Goal: Task Accomplishment & Management: Use online tool/utility

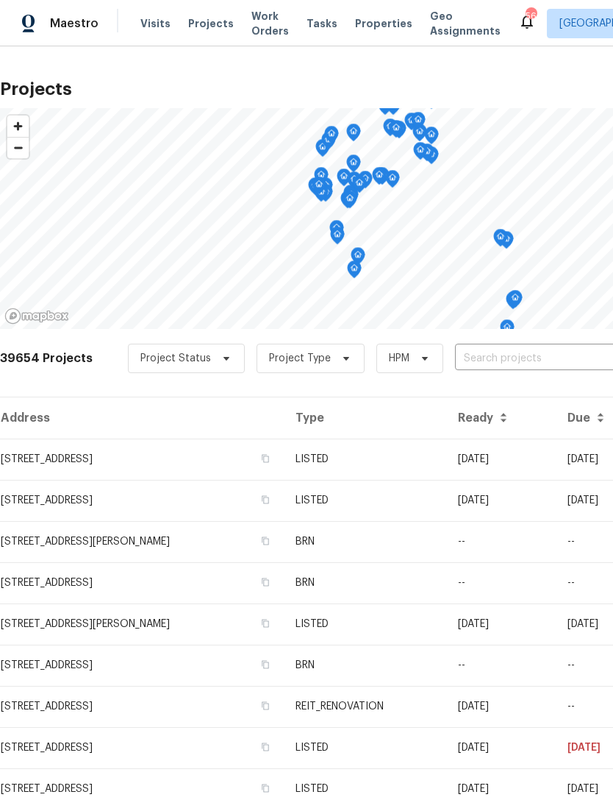
click at [540, 349] on input "text" at bounding box center [539, 358] width 168 height 23
type input "2421 nw"
click at [463, 428] on li "[STREET_ADDRESS]" at bounding box center [502, 416] width 214 height 24
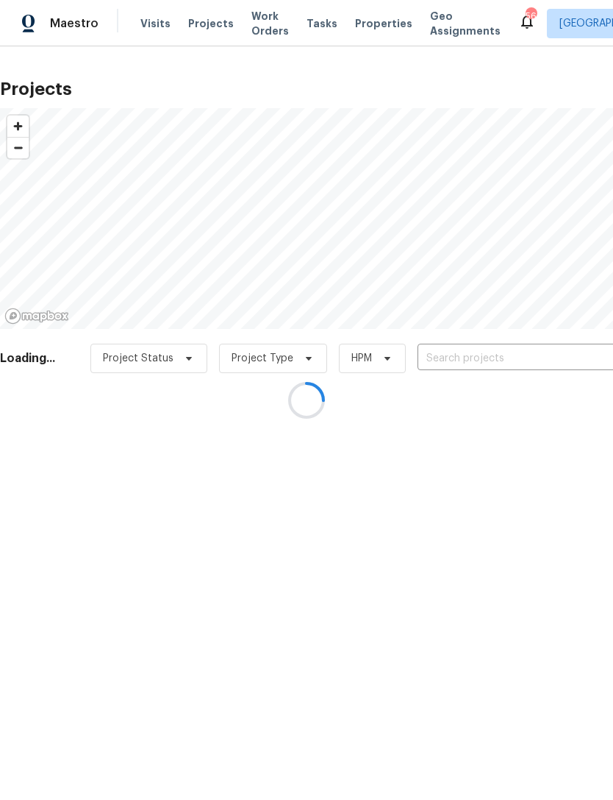
type input "[STREET_ADDRESS]"
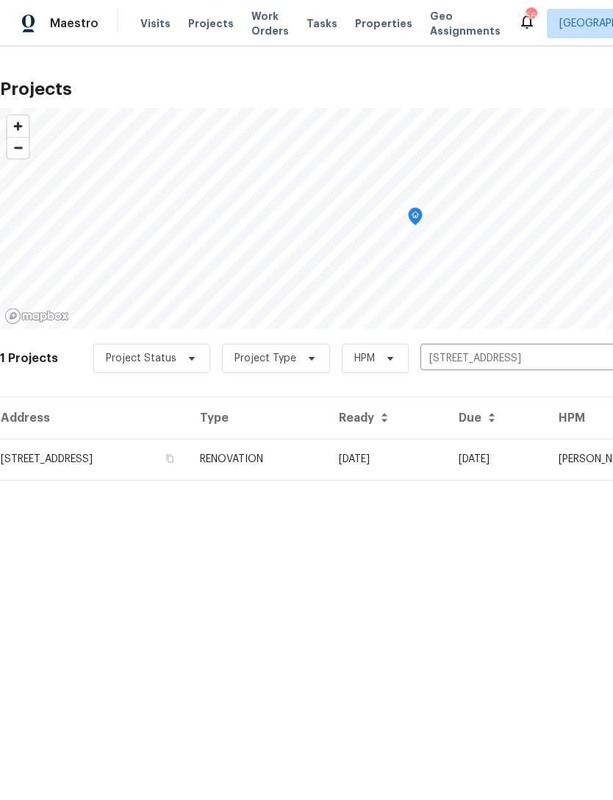
click at [327, 458] on td "RENOVATION" at bounding box center [257, 458] width 139 height 41
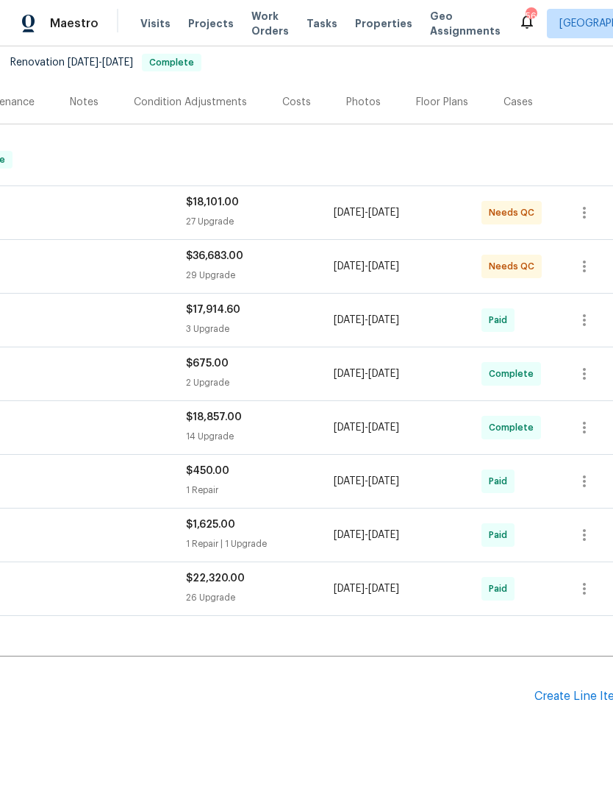
scroll to position [141, 205]
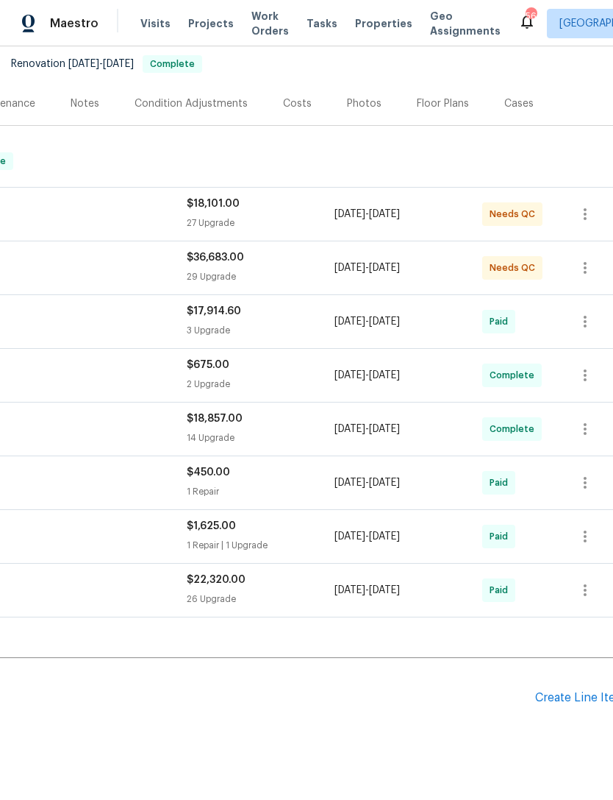
click at [561, 703] on div "Create Line Item" at bounding box center [581, 698] width 90 height 14
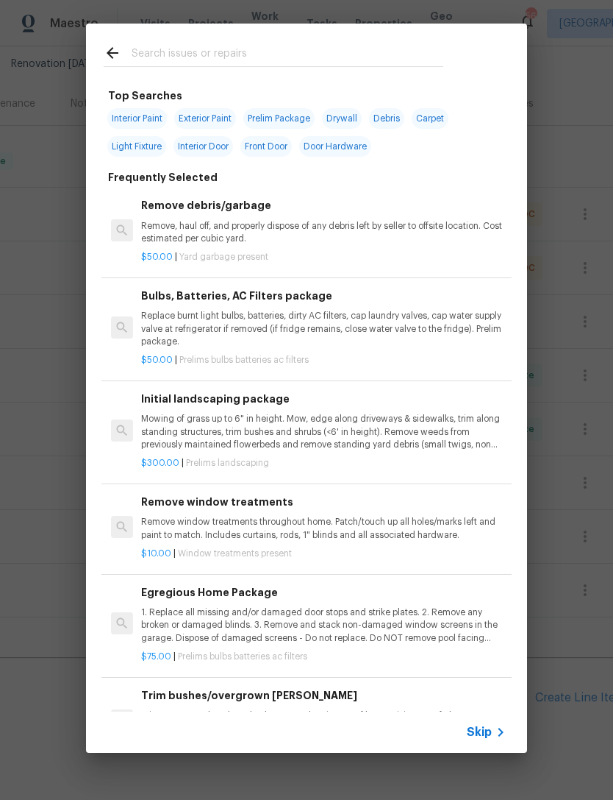
click at [232, 51] on input "text" at bounding box center [288, 55] width 312 height 22
type input "Clea"
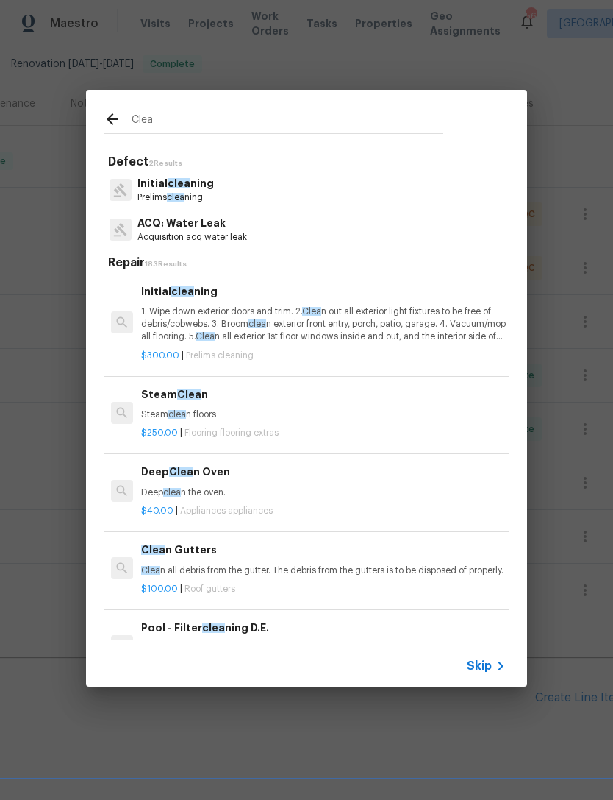
click at [385, 319] on p "1. Wipe down exterior doors and trim. 2. Clea n out all exterior light fixtures…" at bounding box center [323, 324] width 365 height 38
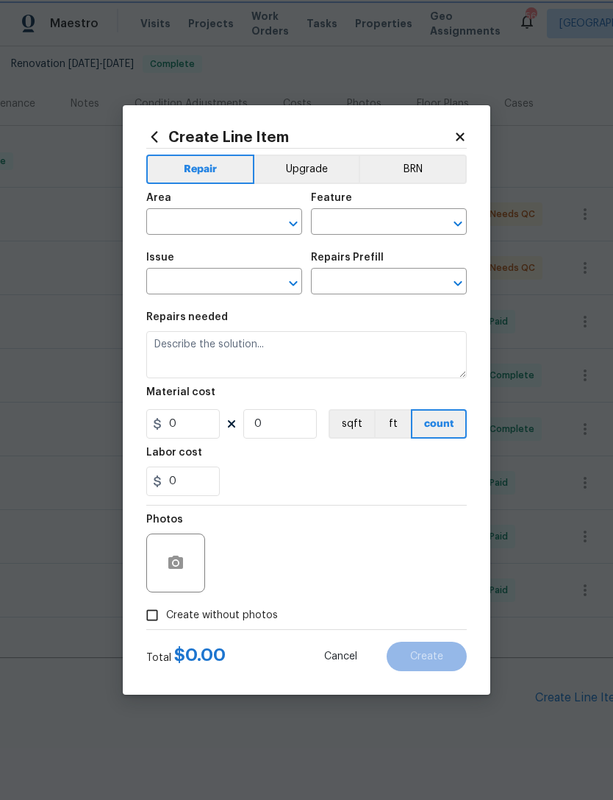
type input "Home Readiness Packages"
type input "Initial cleaning"
type input "Initial cleaning $300.00"
type textarea "1. Wipe down exterior doors and trim. 2. Clean out all exterior light fixtures …"
type input "300"
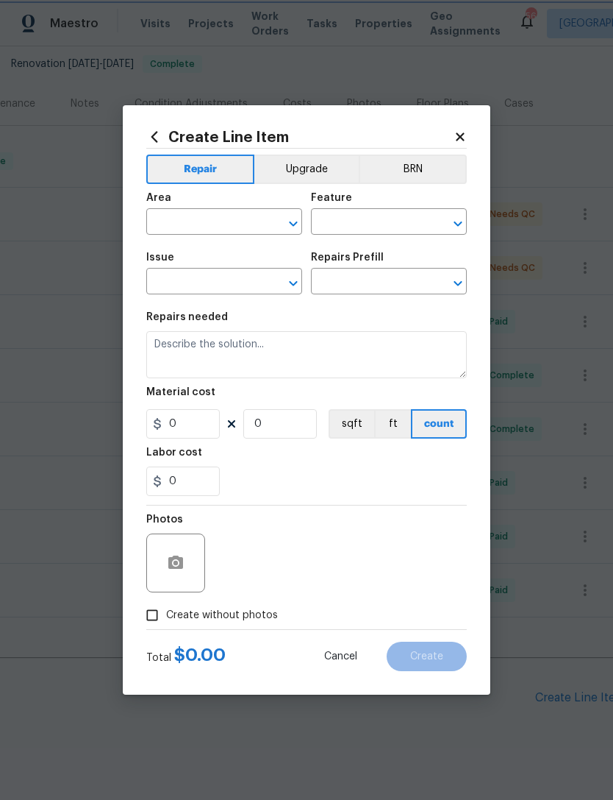
type input "1"
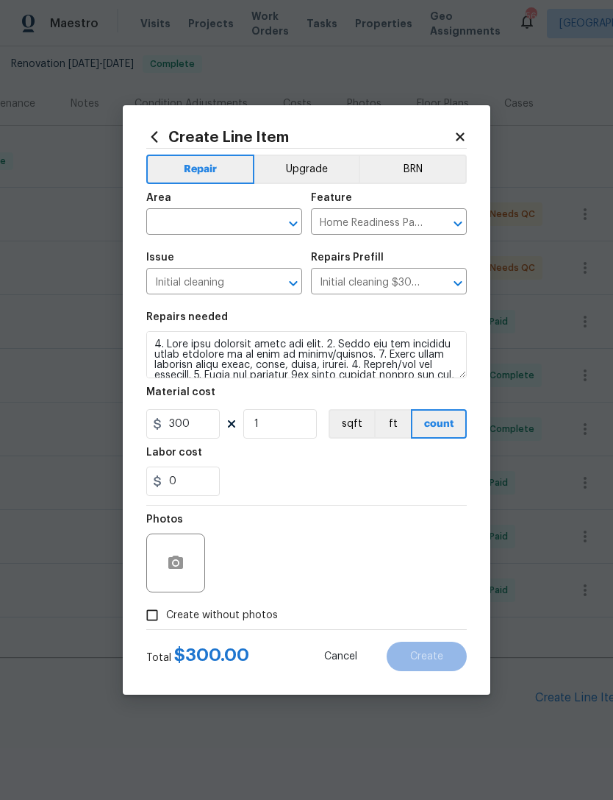
click at [399, 320] on div "Repairs needed" at bounding box center [306, 321] width 321 height 19
click at [221, 222] on input "text" at bounding box center [203, 223] width 115 height 23
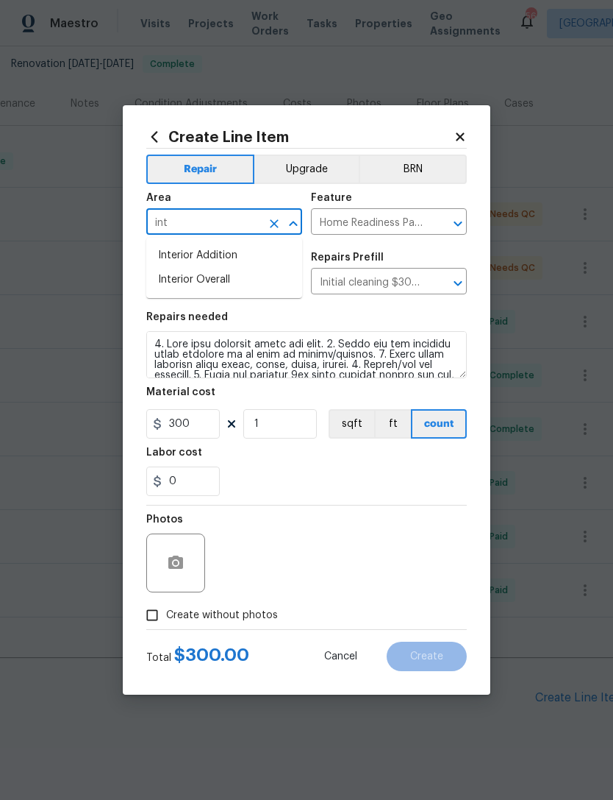
click at [224, 274] on li "Interior Overall" at bounding box center [224, 280] width 156 height 24
type input "Interior Overall"
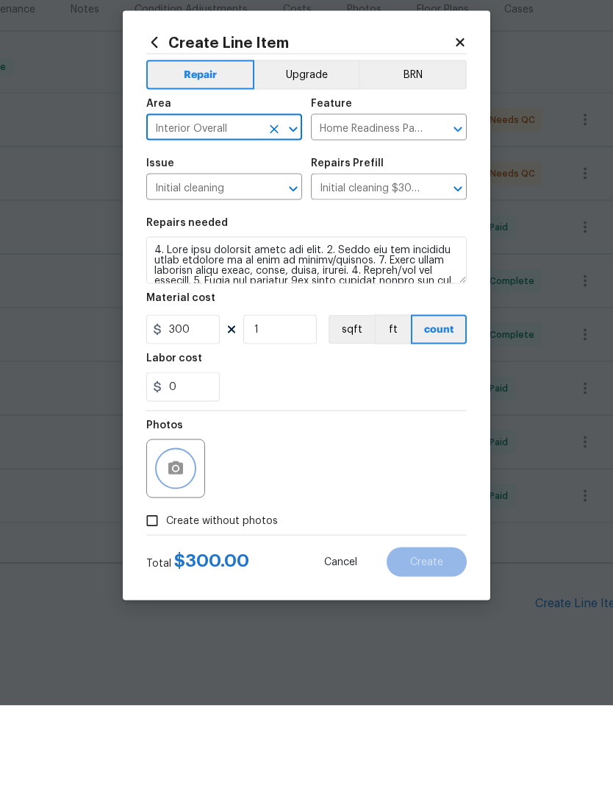
click at [175, 561] on circle "button" at bounding box center [176, 563] width 4 height 4
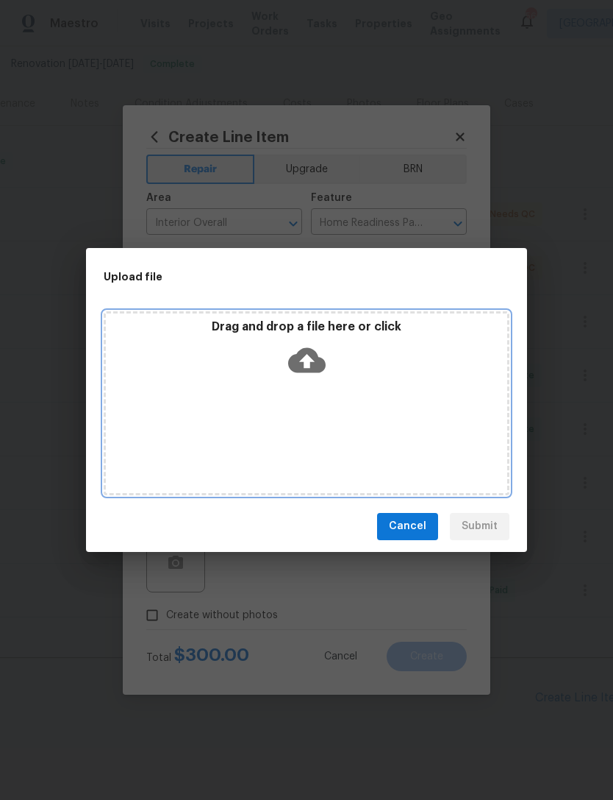
click at [302, 355] on icon at bounding box center [307, 359] width 38 height 25
